Goal: Transaction & Acquisition: Obtain resource

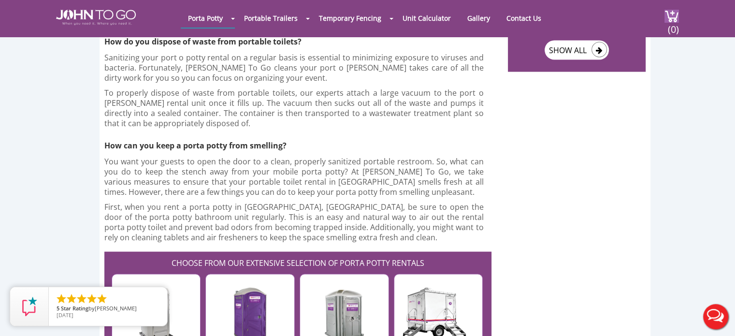
scroll to position [1932, 0]
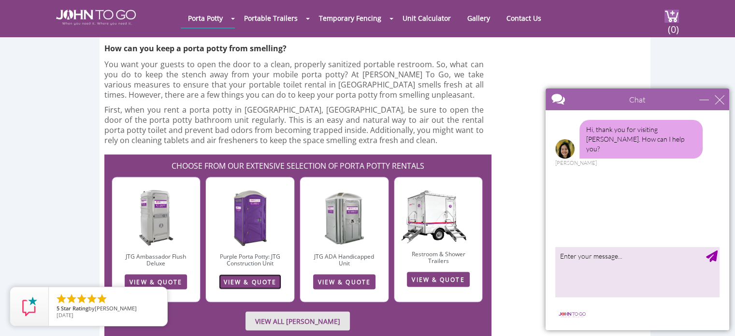
click at [263, 274] on link "VIEW & QUOTE" at bounding box center [250, 281] width 62 height 15
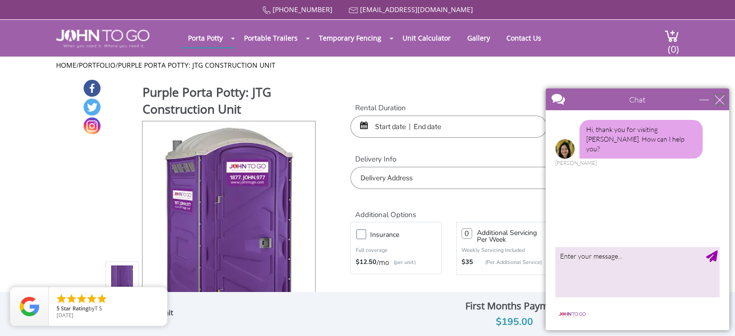
click at [716, 101] on div "close" at bounding box center [719, 100] width 10 height 10
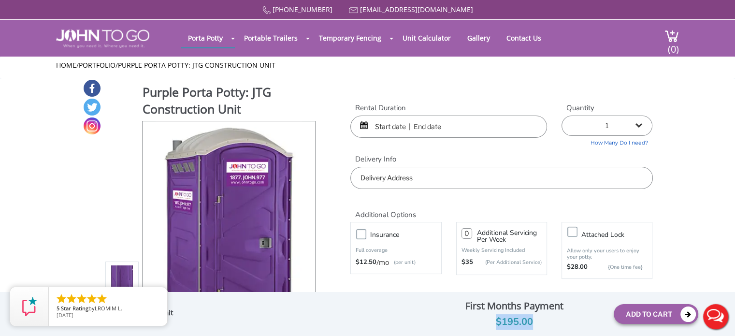
drag, startPoint x: 533, startPoint y: 319, endPoint x: 483, endPoint y: 320, distance: 49.7
click at [483, 320] on div "$195.00" at bounding box center [514, 321] width 184 height 15
click at [545, 324] on div "$195.00" at bounding box center [514, 321] width 184 height 15
